Goal: Find specific page/section: Find specific page/section

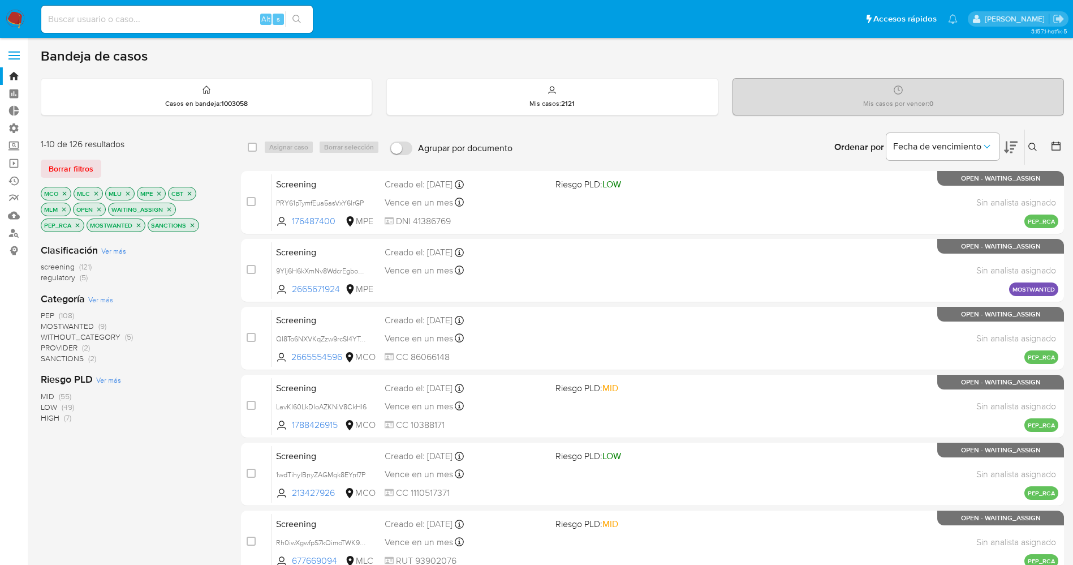
click at [12, 14] on img at bounding box center [15, 19] width 19 height 19
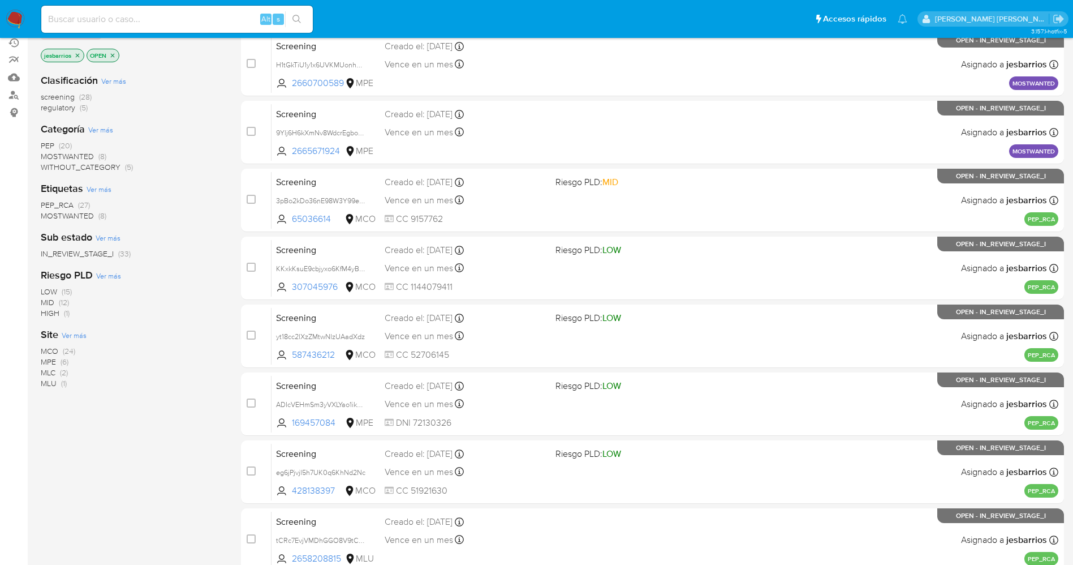
scroll to position [329, 0]
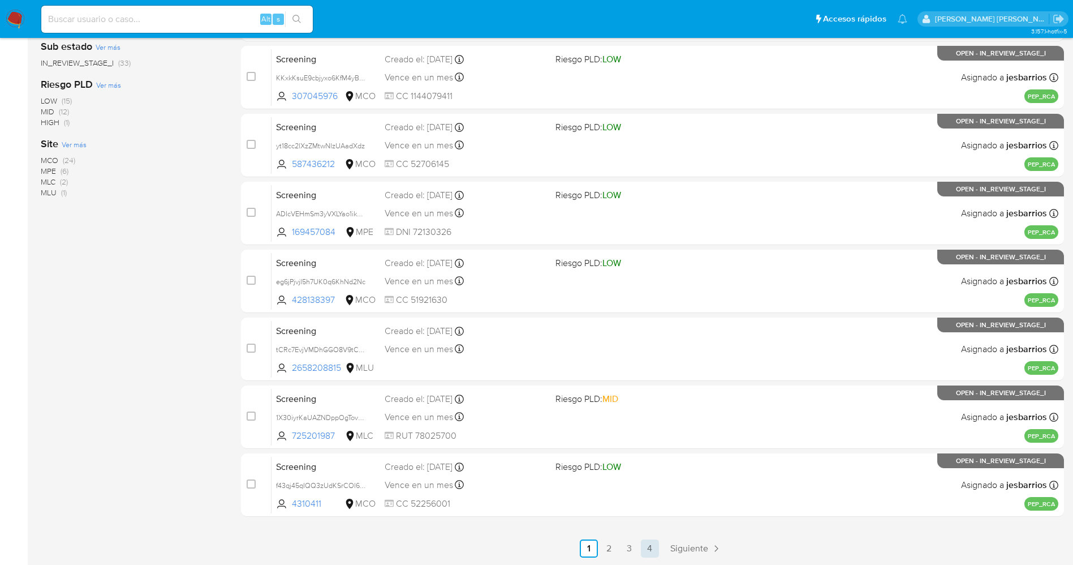
click at [643, 544] on link "4" at bounding box center [650, 548] width 18 height 18
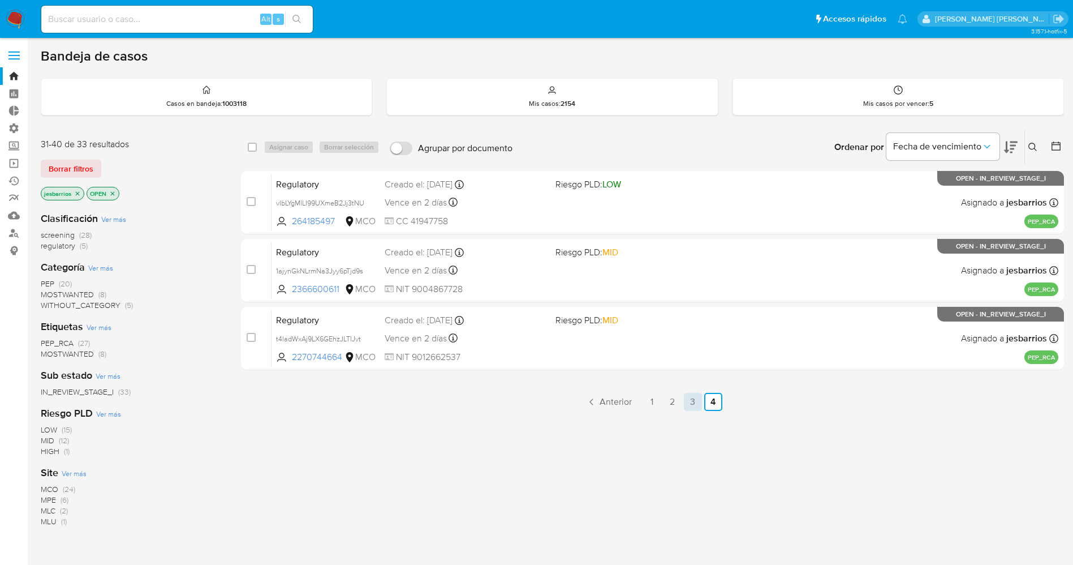
click at [689, 401] on link "3" at bounding box center [693, 402] width 18 height 18
